Goal: Find specific page/section: Find specific page/section

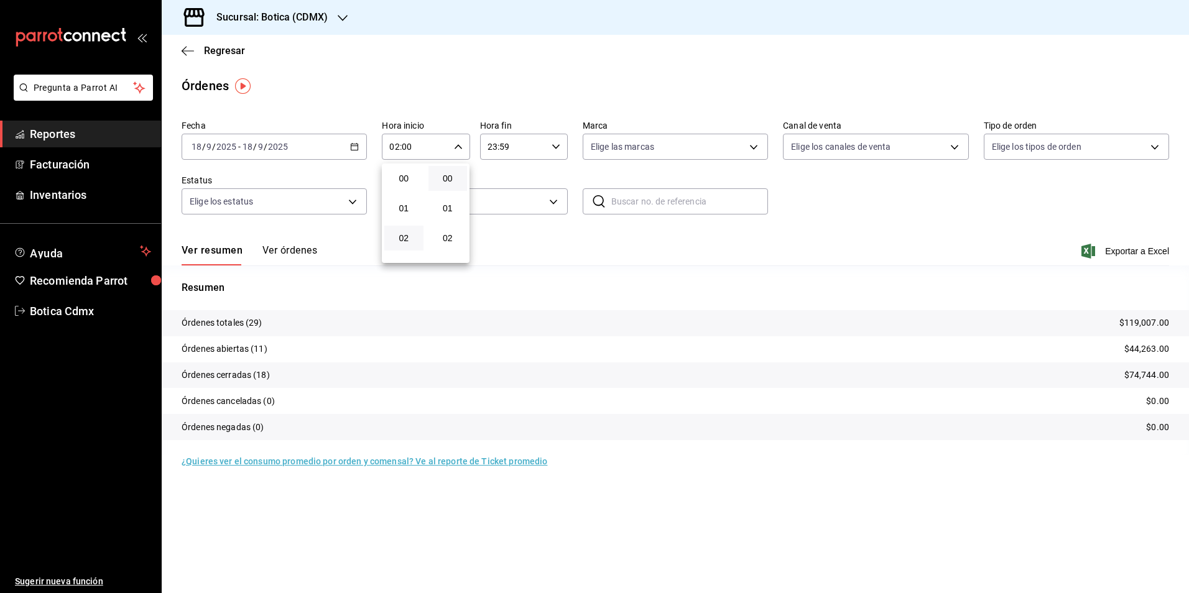
click at [214, 49] on div at bounding box center [594, 296] width 1189 height 593
click at [228, 51] on span "Regresar" at bounding box center [224, 51] width 41 height 12
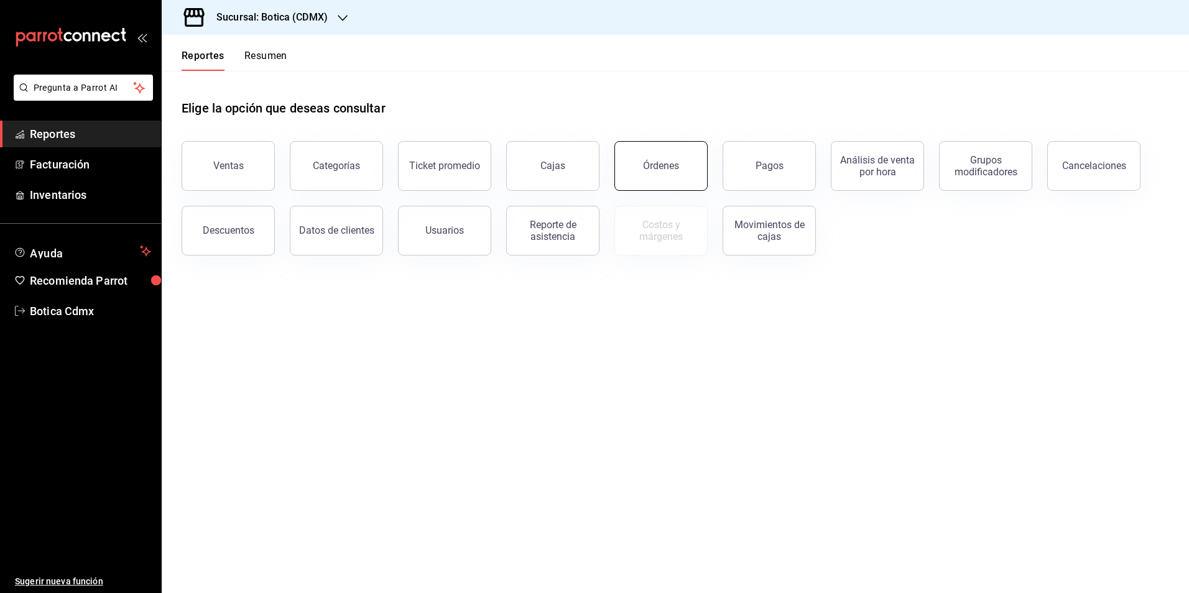
click at [665, 176] on button "Órdenes" at bounding box center [660, 166] width 93 height 50
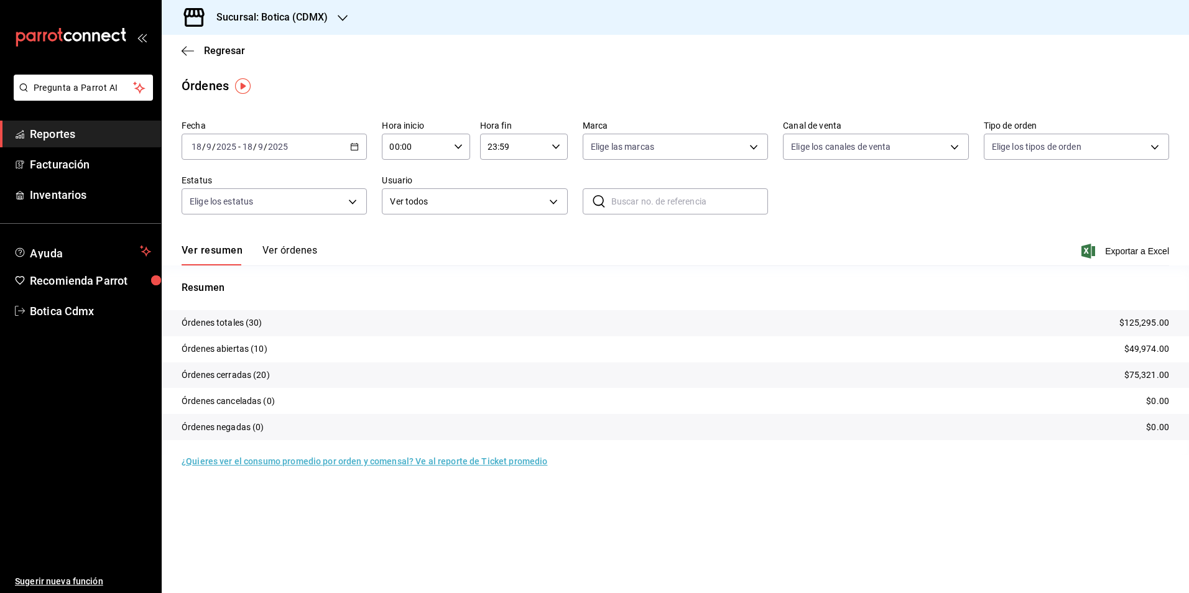
click at [435, 147] on input "00:00" at bounding box center [415, 146] width 67 height 25
click at [403, 246] on button "02" at bounding box center [403, 238] width 39 height 25
type input "02:00"
click at [229, 47] on div at bounding box center [594, 296] width 1189 height 593
click at [226, 52] on span "Regresar" at bounding box center [224, 51] width 41 height 12
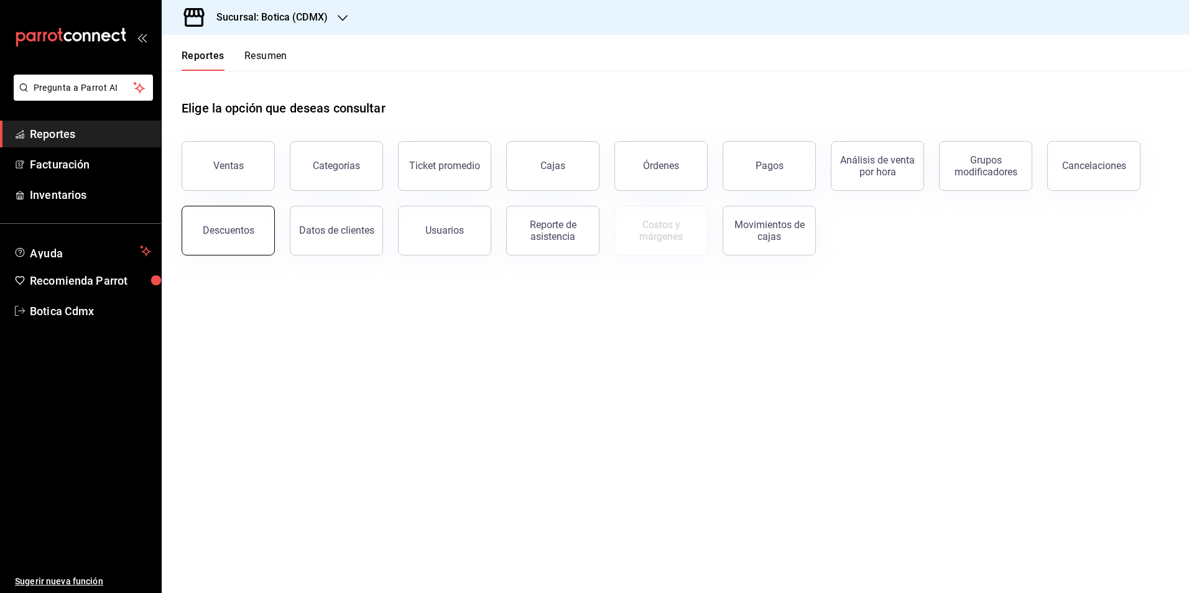
click at [217, 225] on div "Descuentos" at bounding box center [229, 230] width 52 height 12
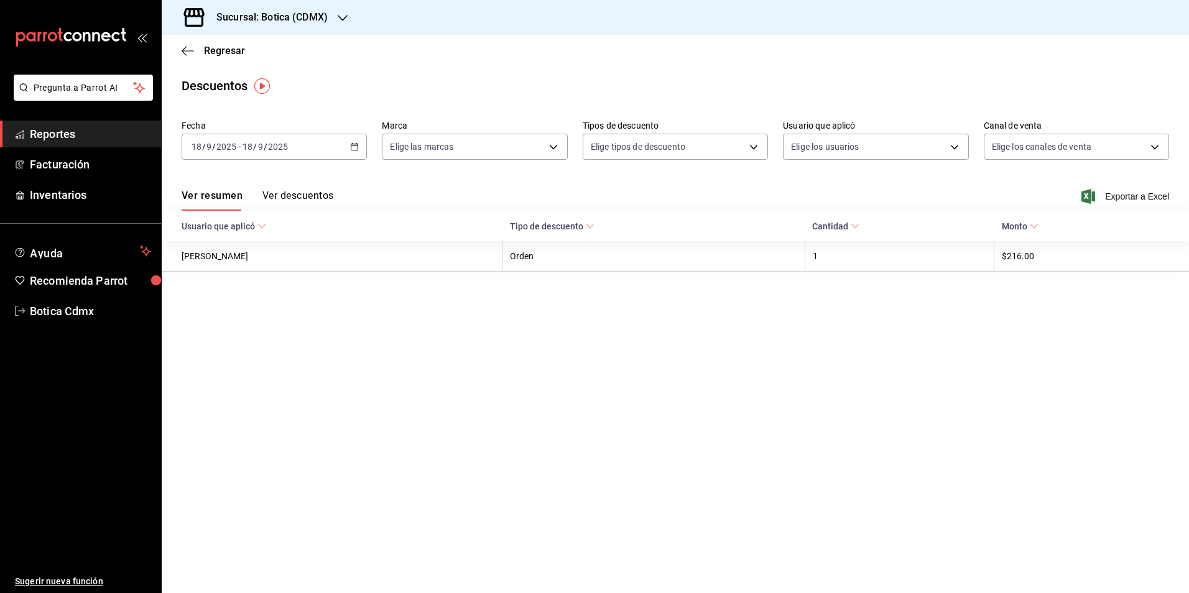
click at [320, 194] on button "Ver descuentos" at bounding box center [297, 200] width 71 height 21
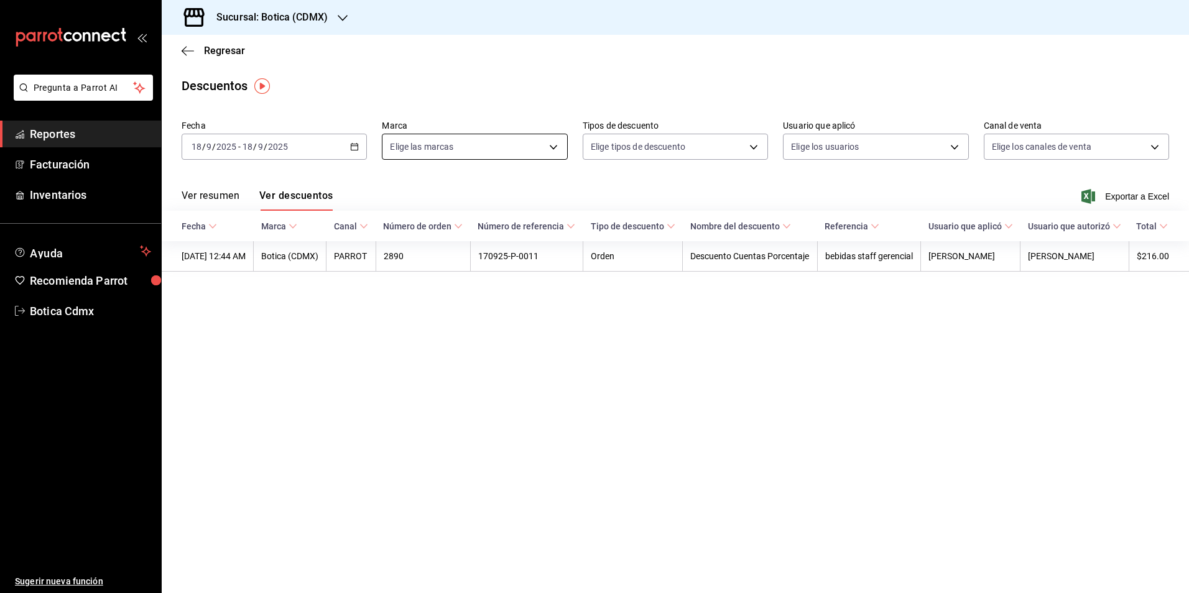
click at [458, 145] on body "Pregunta a Parrot AI Reportes Facturación Inventarios Ayuda Recomienda Parrot B…" at bounding box center [594, 296] width 1189 height 593
click at [459, 98] on div at bounding box center [594, 296] width 1189 height 593
click at [211, 194] on button "Ver resumen" at bounding box center [211, 200] width 58 height 21
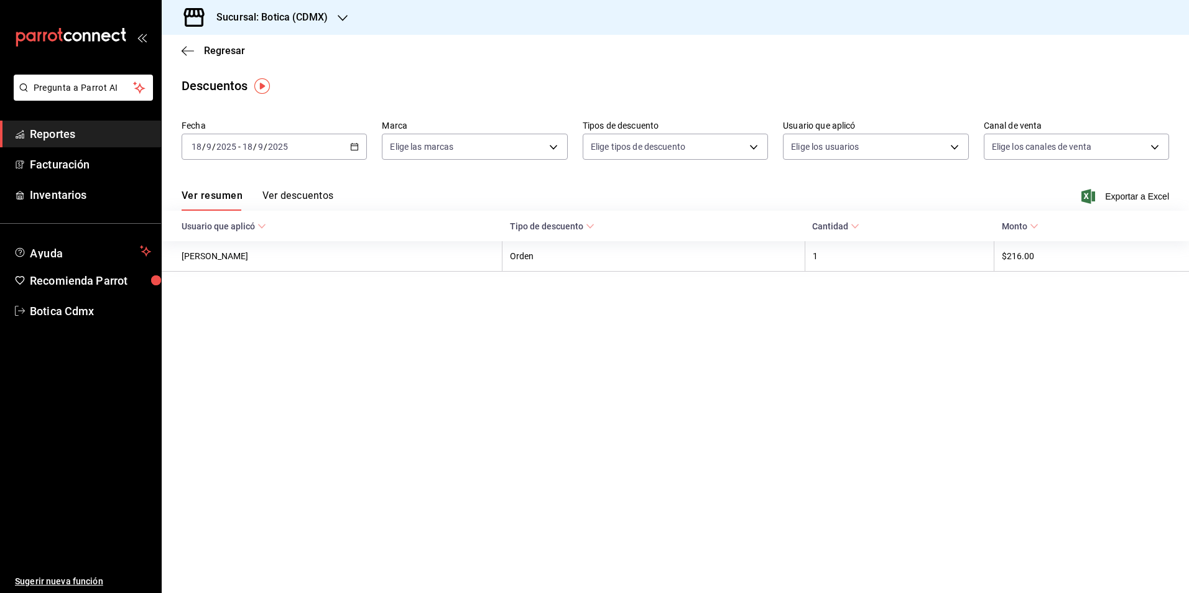
click at [295, 198] on button "Ver descuentos" at bounding box center [297, 200] width 71 height 21
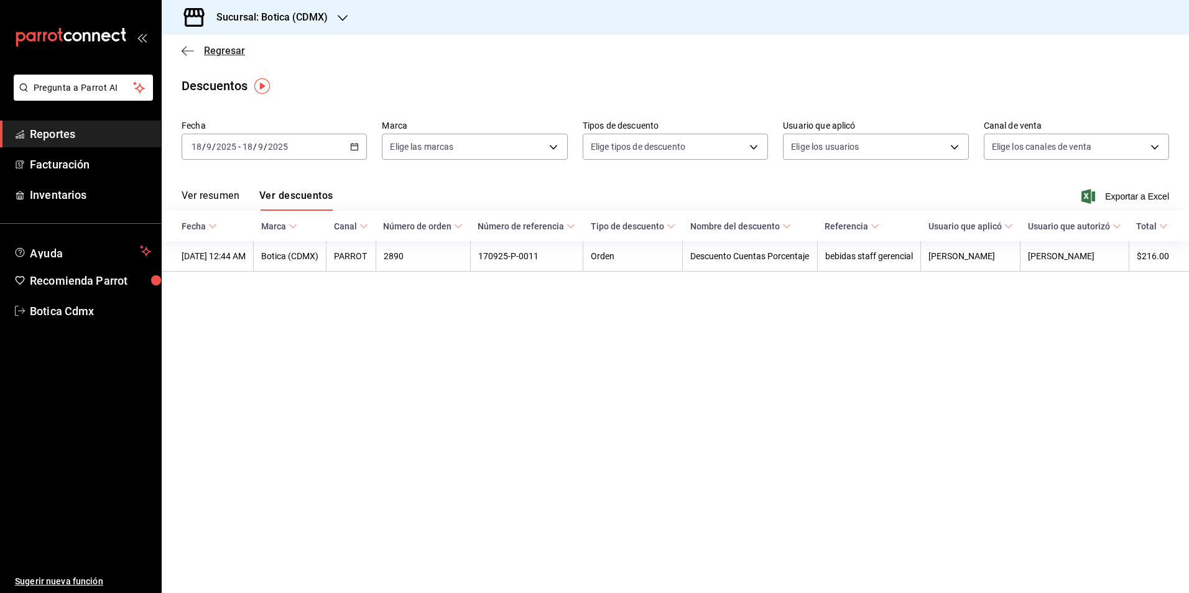
click at [234, 52] on span "Regresar" at bounding box center [224, 51] width 41 height 12
